Goal: Task Accomplishment & Management: Manage account settings

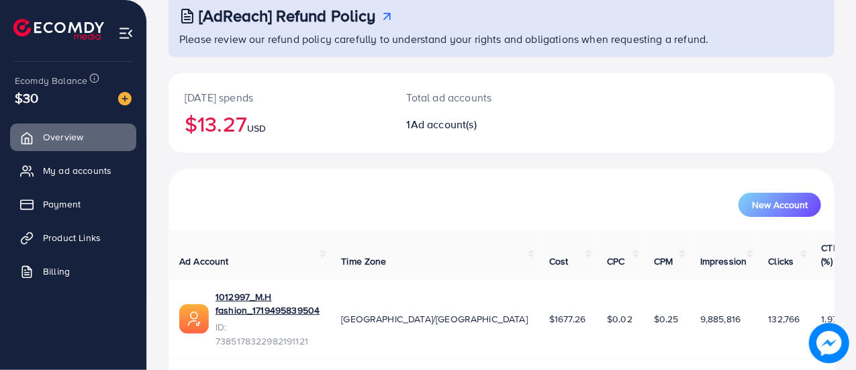
scroll to position [91, 0]
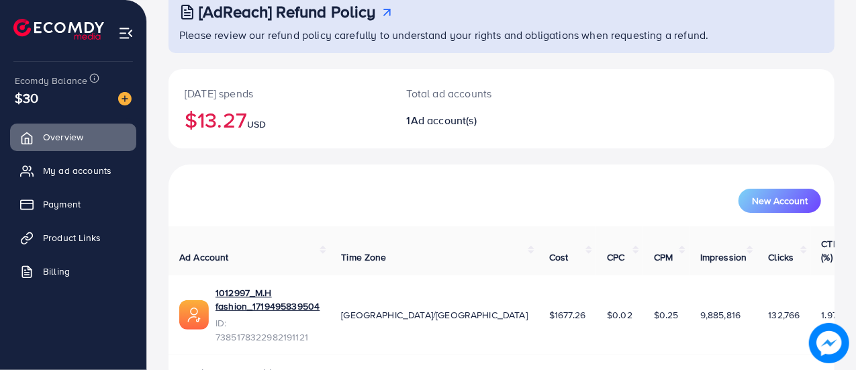
drag, startPoint x: 502, startPoint y: 354, endPoint x: 603, endPoint y: 361, distance: 100.9
click at [603, 346] on div "[AdReach] Refund Policy Please review our refund policy carefully to understand…" at bounding box center [501, 160] width 709 height 503
drag, startPoint x: 603, startPoint y: 361, endPoint x: 533, endPoint y: 293, distance: 96.9
click at [539, 293] on td "$1677.26" at bounding box center [568, 315] width 58 height 80
drag, startPoint x: 533, startPoint y: 293, endPoint x: 533, endPoint y: 318, distance: 24.2
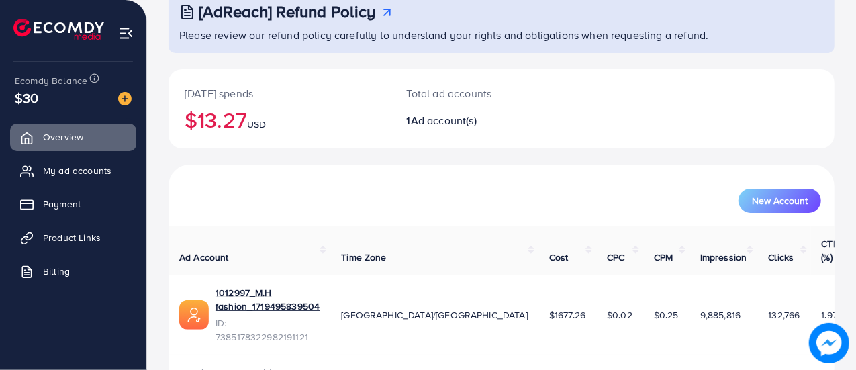
click at [533, 346] on div "1 available account(s)" at bounding box center [502, 372] width 666 height 35
click at [99, 171] on span "My ad accounts" at bounding box center [80, 170] width 68 height 13
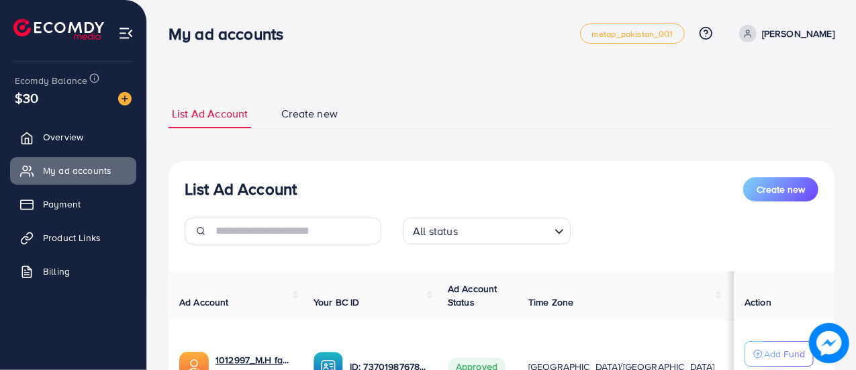
click at [121, 33] on img at bounding box center [125, 33] width 15 height 15
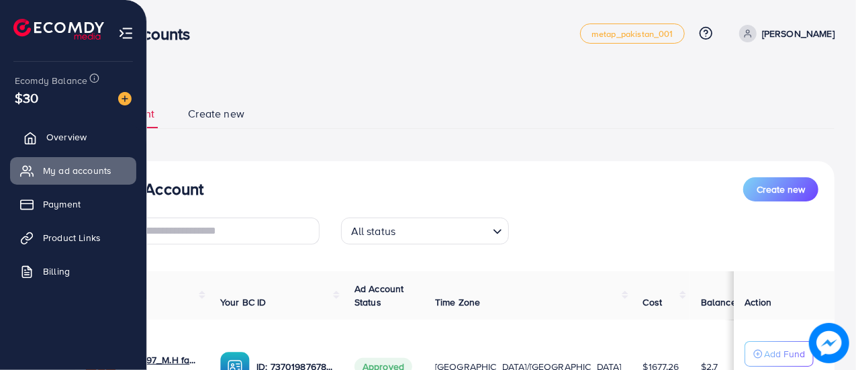
click at [78, 127] on link "Overview" at bounding box center [73, 137] width 126 height 27
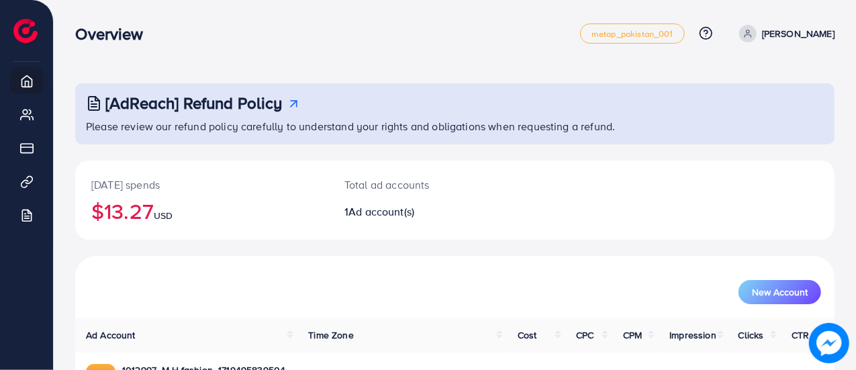
scroll to position [91, 0]
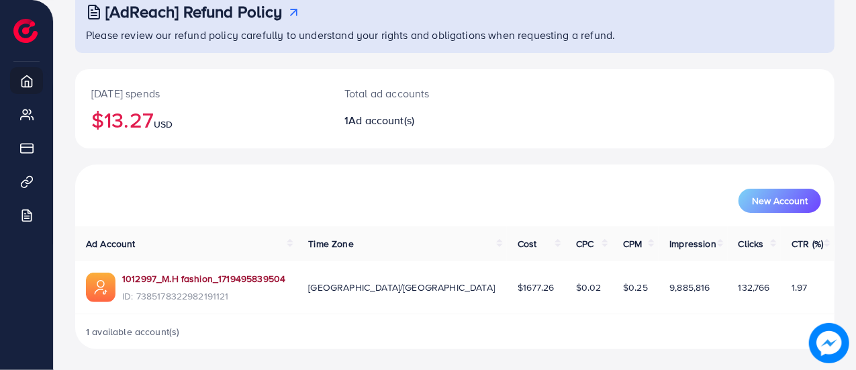
click at [225, 273] on link "1012997_M.H fashion_1719495839504" at bounding box center [203, 278] width 163 height 13
click at [379, 111] on div "Total ad accounts 1 Ad account(s)" at bounding box center [423, 108] width 190 height 79
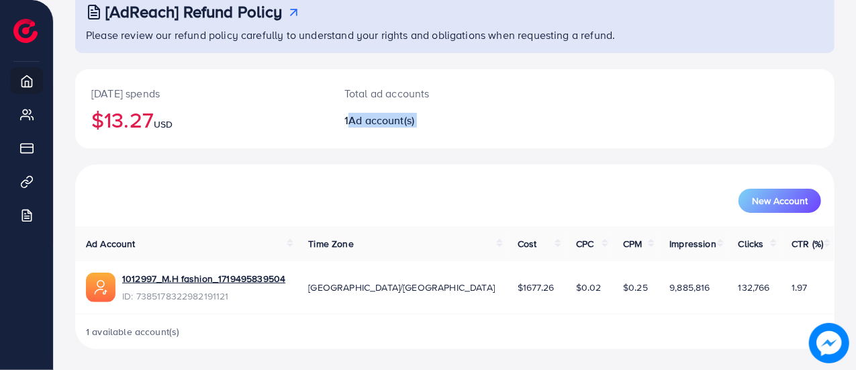
click at [379, 111] on div "Total ad accounts 1 Ad account(s)" at bounding box center [423, 108] width 190 height 79
click at [447, 69] on div "Total ad accounts 1 Ad account(s)" at bounding box center [423, 108] width 190 height 79
drag, startPoint x: 145, startPoint y: 133, endPoint x: 137, endPoint y: 113, distance: 21.1
click at [137, 113] on h2 "$13.27 USD" at bounding box center [201, 120] width 221 height 26
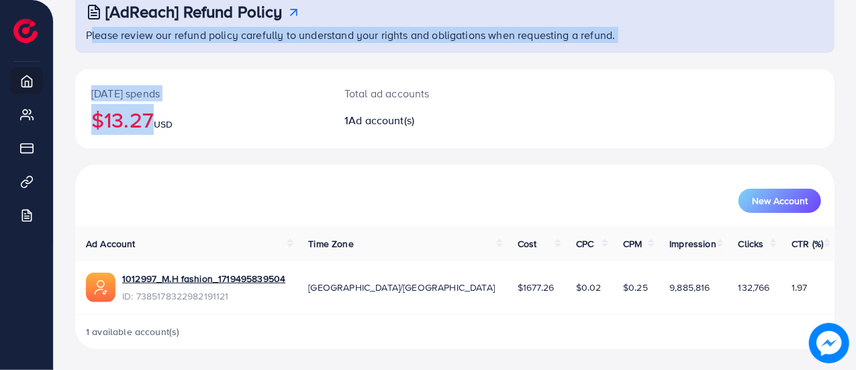
scroll to position [0, 0]
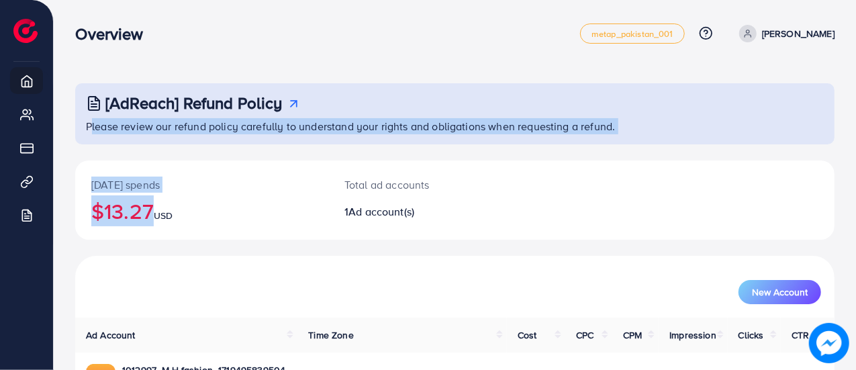
drag, startPoint x: 137, startPoint y: 113, endPoint x: 520, endPoint y: -45, distance: 414.2
click at [520, 0] on html "Overview metap_pakistan_001 Help Center Contact Support Plans and Pricing Term …" at bounding box center [428, 185] width 856 height 370
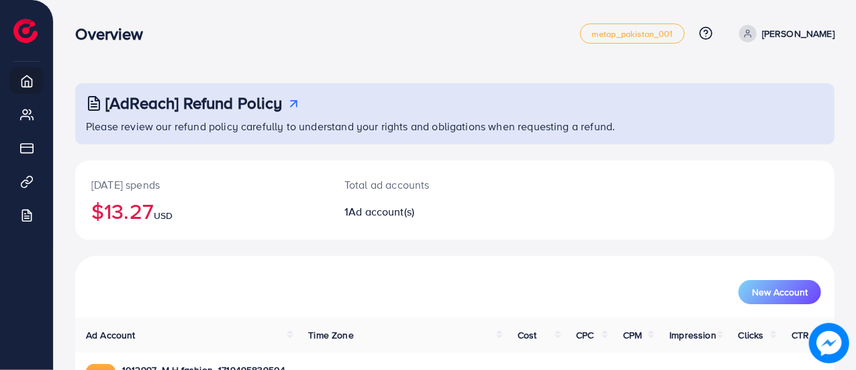
click at [379, 210] on span "Ad account(s)" at bounding box center [381, 211] width 66 height 15
